Goal: Task Accomplishment & Management: Manage account settings

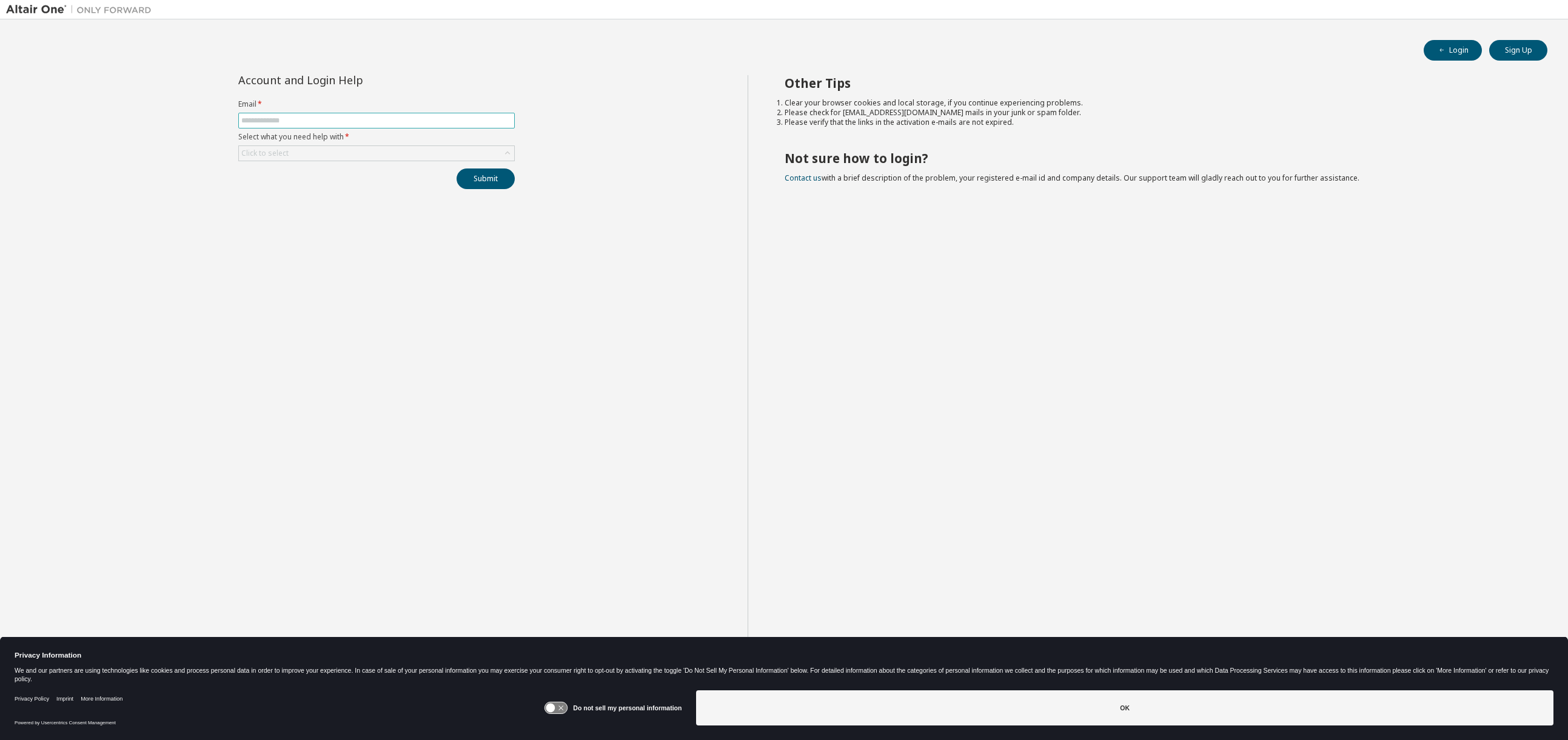
click at [280, 120] on input "text" at bounding box center [376, 120] width 270 height 9
click at [279, 120] on input "text" at bounding box center [376, 120] width 270 height 9
type input "**********"
click at [354, 151] on div "Click to select" at bounding box center [376, 153] width 275 height 15
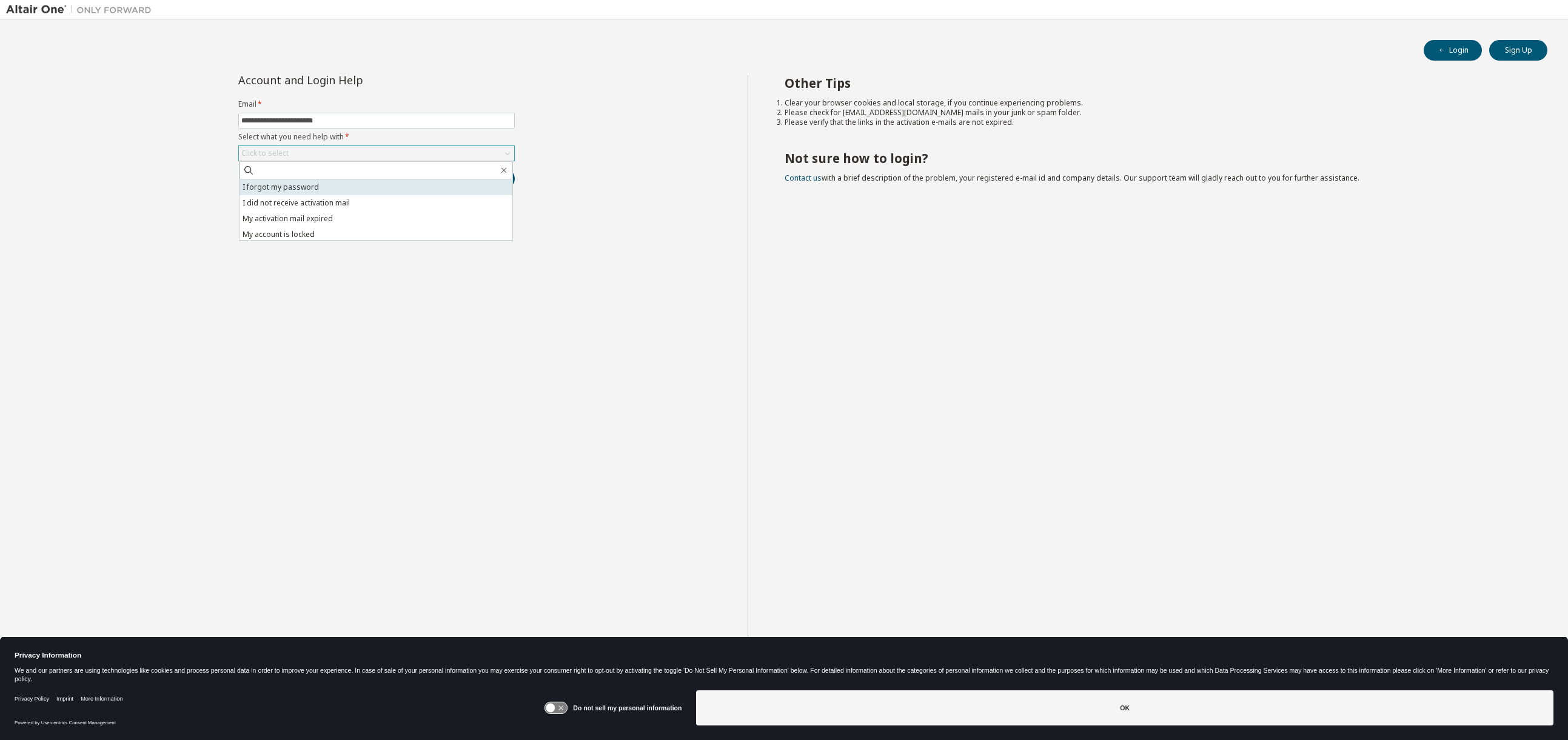
click at [318, 186] on li "I forgot my password" at bounding box center [375, 187] width 273 height 16
click at [501, 179] on button "Submit" at bounding box center [486, 179] width 58 height 21
click at [490, 176] on button "Submit" at bounding box center [486, 179] width 58 height 21
click at [484, 180] on button "Submit" at bounding box center [486, 179] width 58 height 21
